Goal: Task Accomplishment & Management: Use online tool/utility

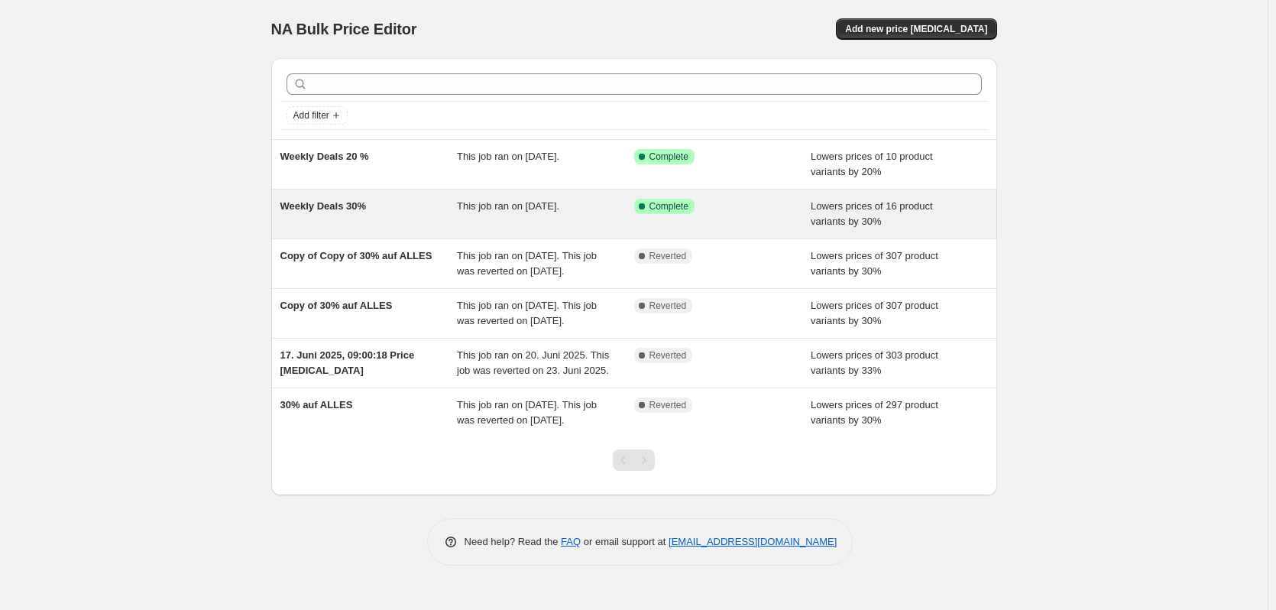
click at [417, 209] on div "Weekly Deals 30%" at bounding box center [368, 214] width 177 height 31
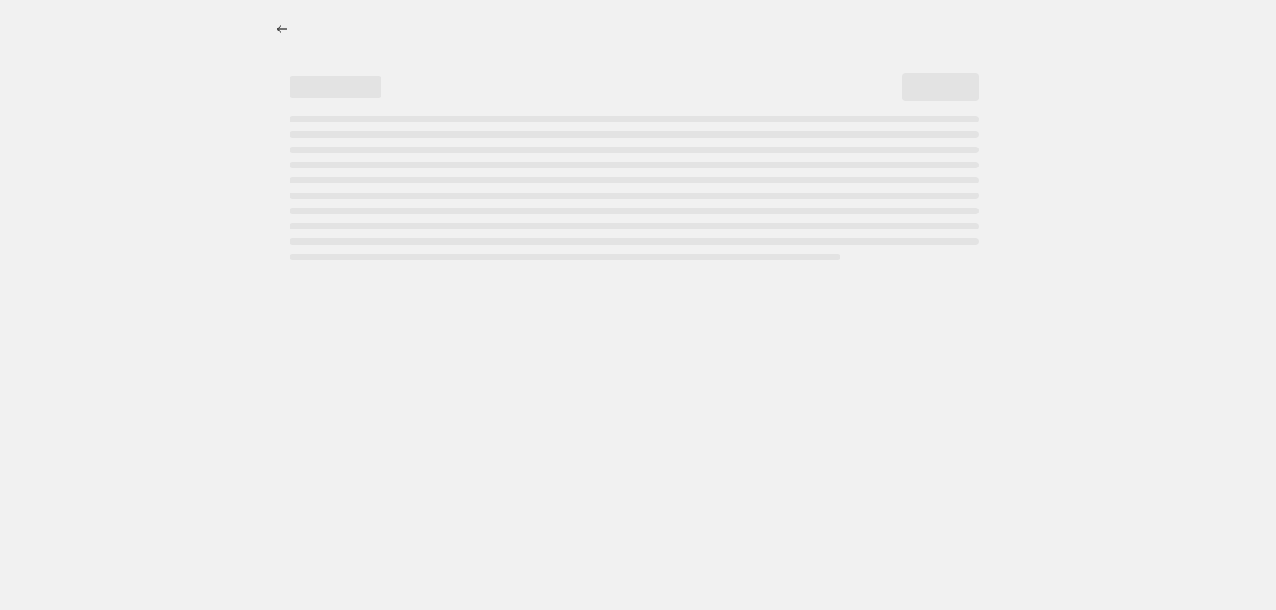
select select "percentage"
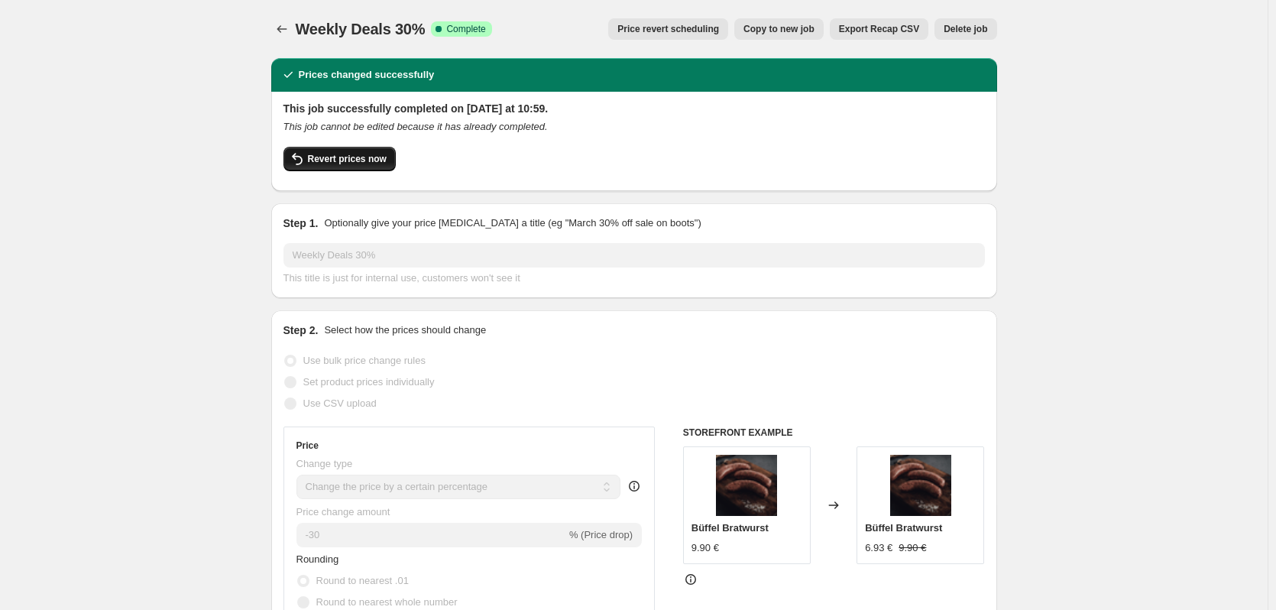
click at [367, 154] on span "Revert prices now" at bounding box center [347, 159] width 79 height 12
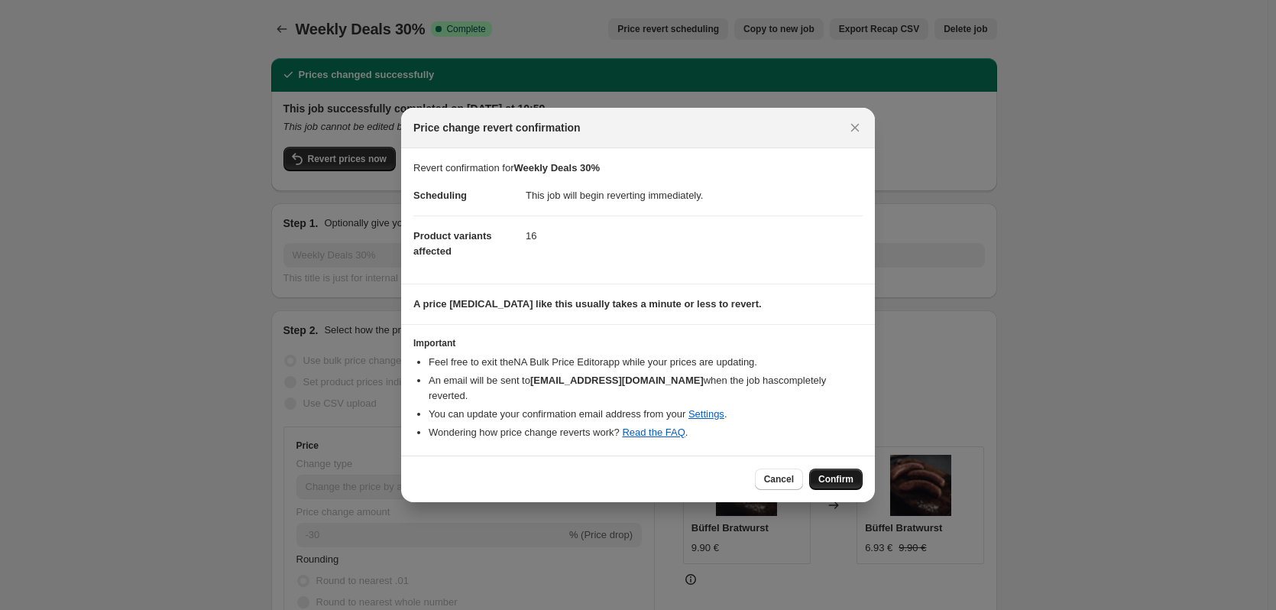
click at [858, 471] on button "Confirm" at bounding box center [835, 478] width 53 height 21
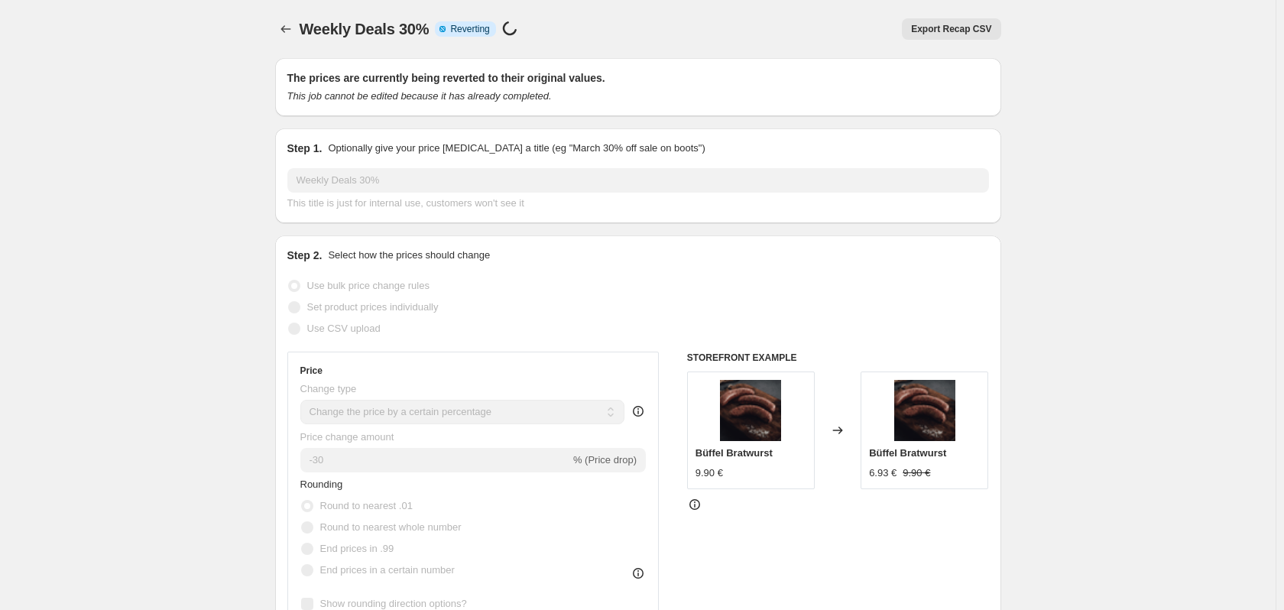
select select "percentage"
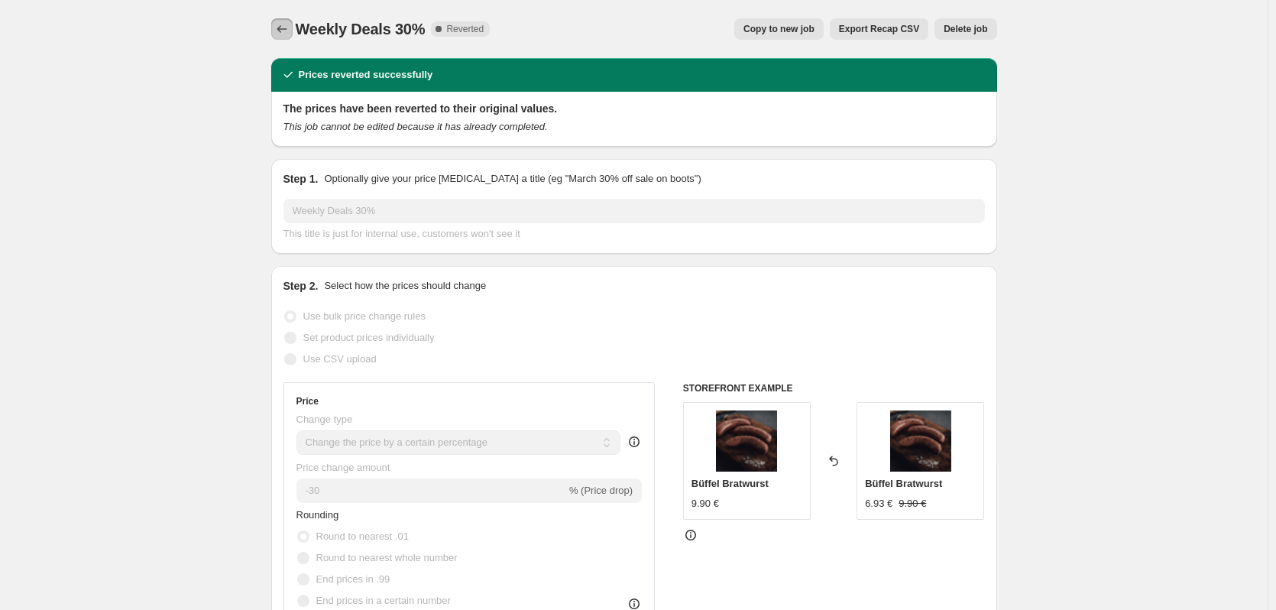
click at [287, 33] on icon "Price change jobs" at bounding box center [281, 28] width 15 height 15
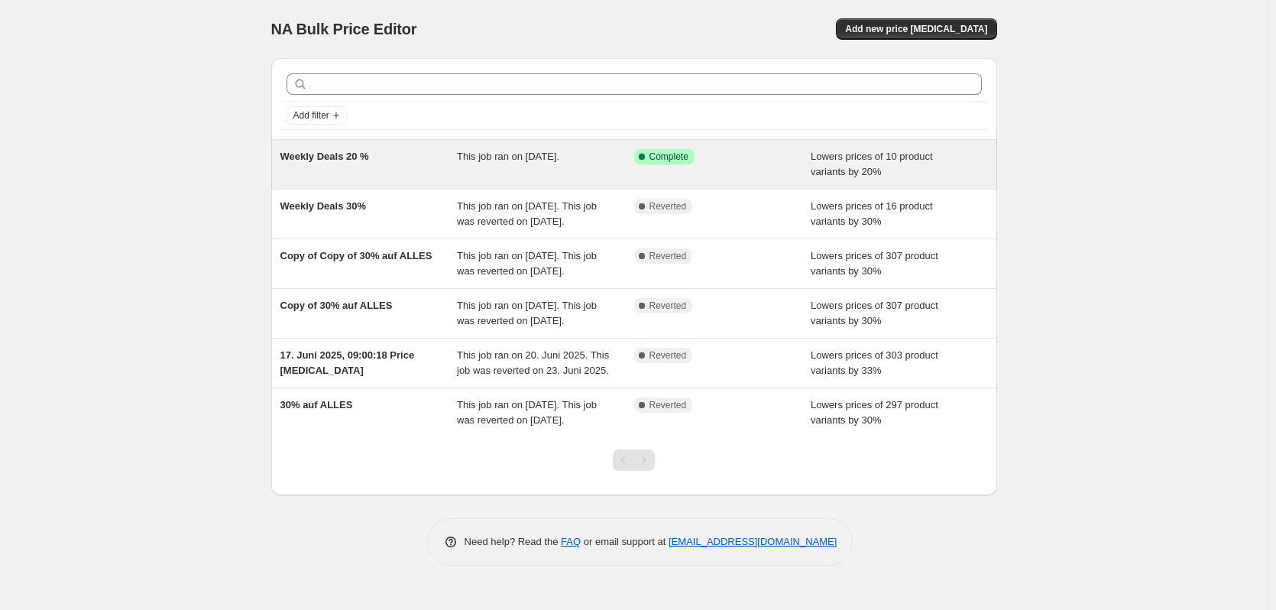
click at [411, 154] on div "Weekly Deals 20 %" at bounding box center [368, 164] width 177 height 31
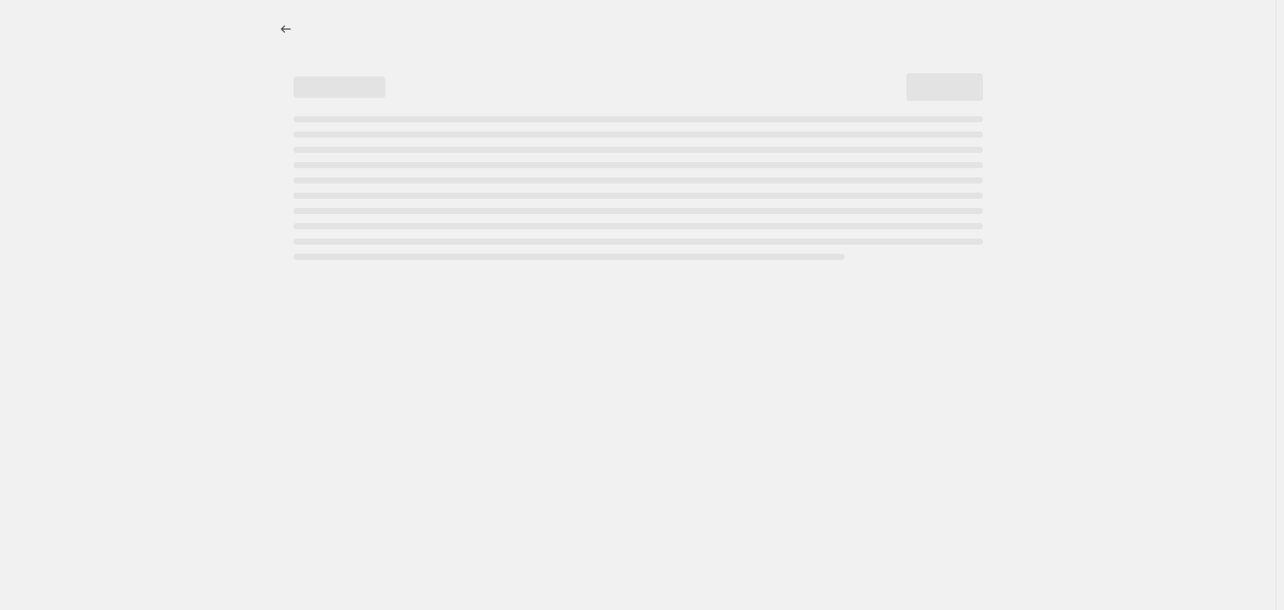
select select "percentage"
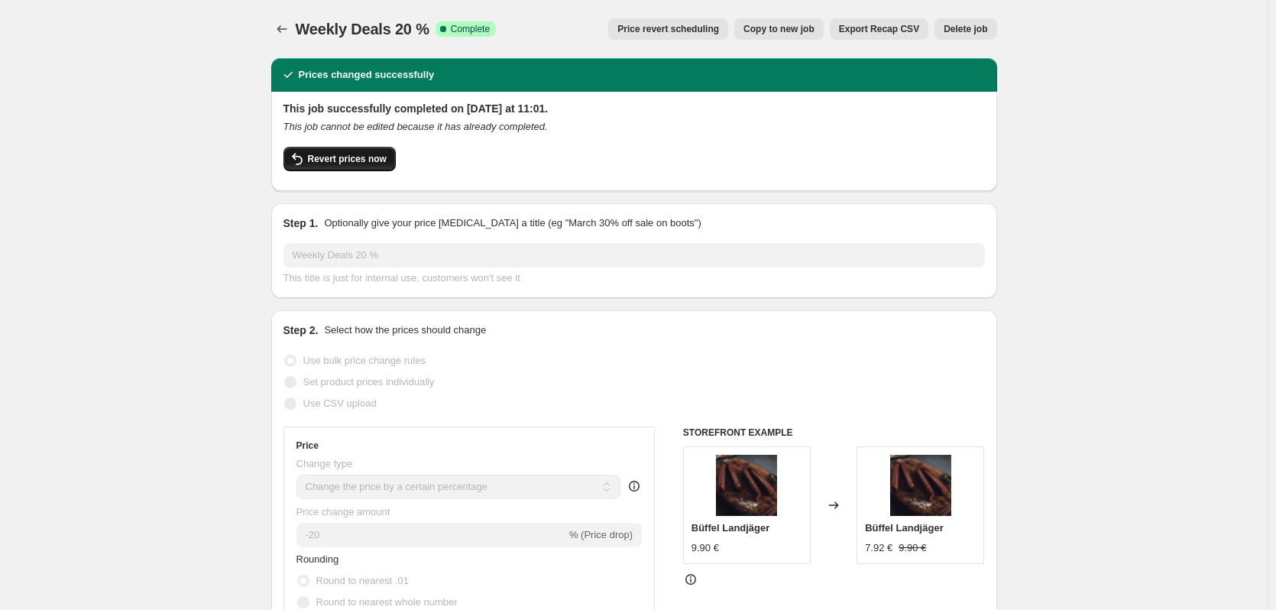
click at [355, 160] on span "Revert prices now" at bounding box center [347, 159] width 79 height 12
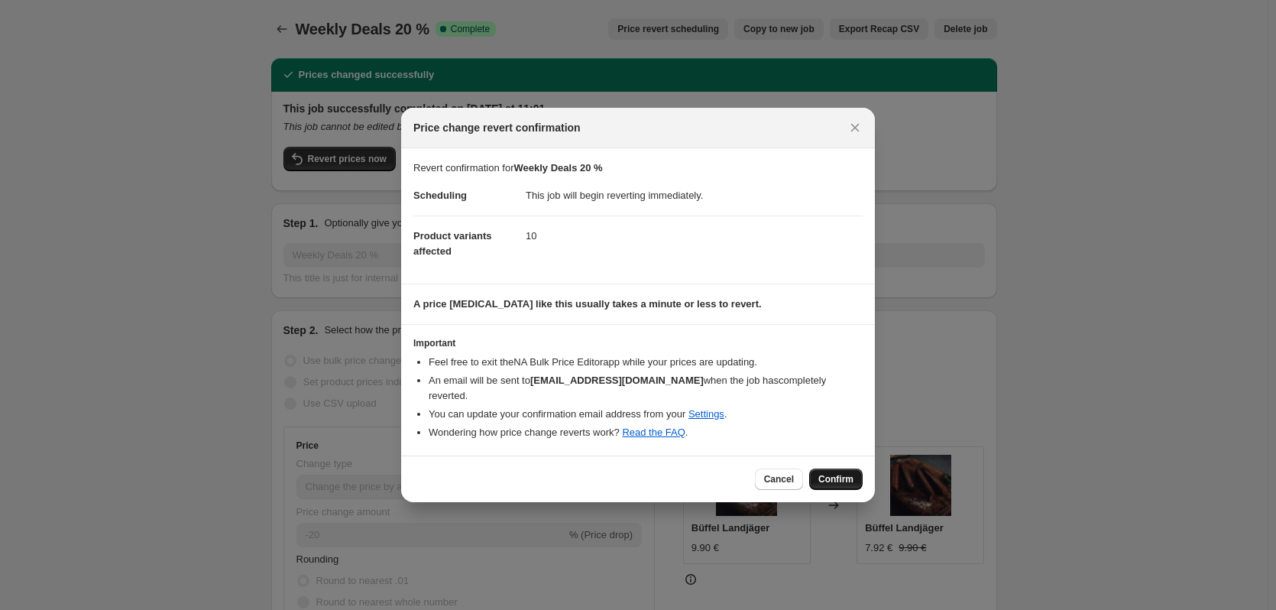
click at [837, 473] on span "Confirm" at bounding box center [835, 479] width 35 height 12
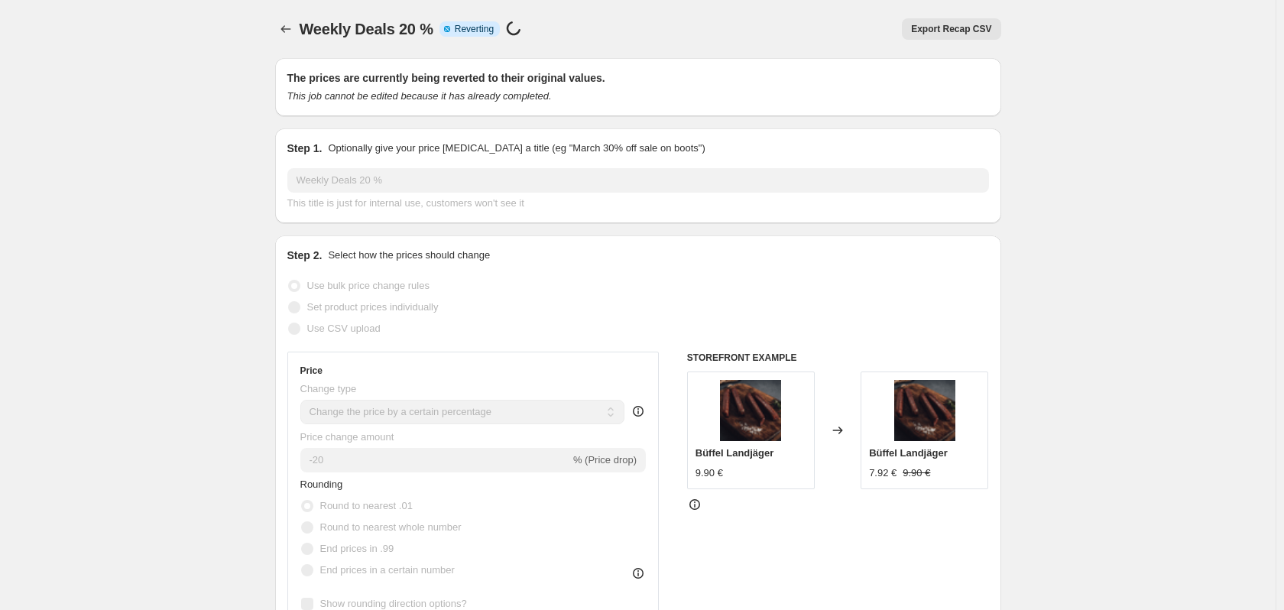
select select "percentage"
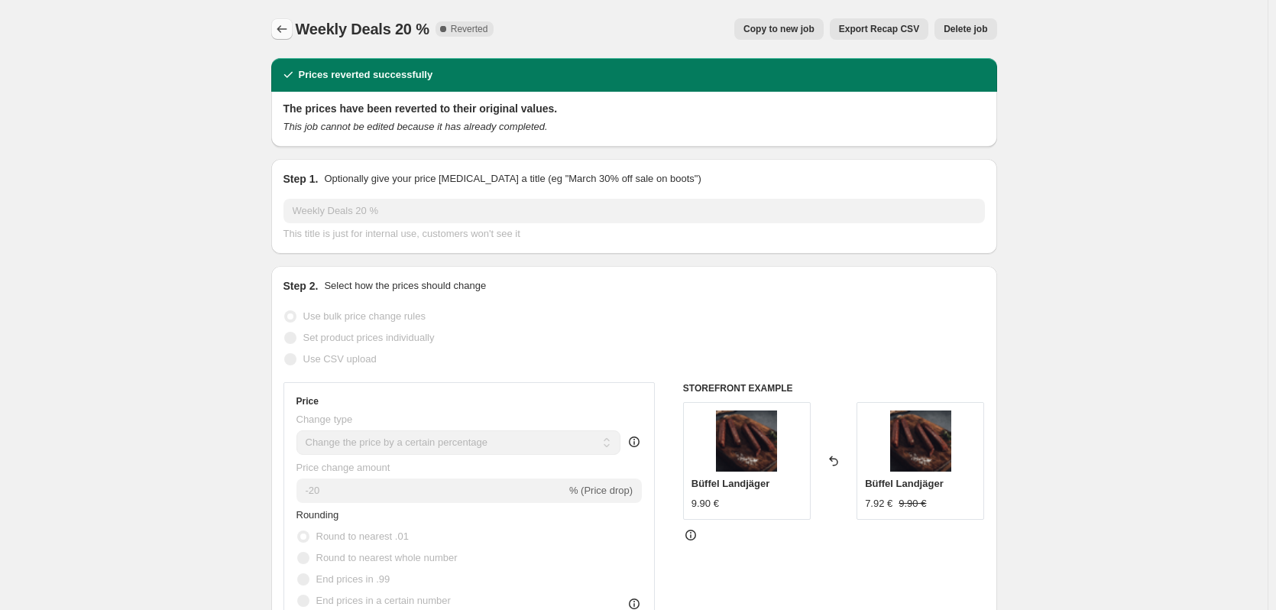
click at [282, 36] on icon "Price change jobs" at bounding box center [281, 28] width 15 height 15
